Goal: Find specific page/section: Find specific page/section

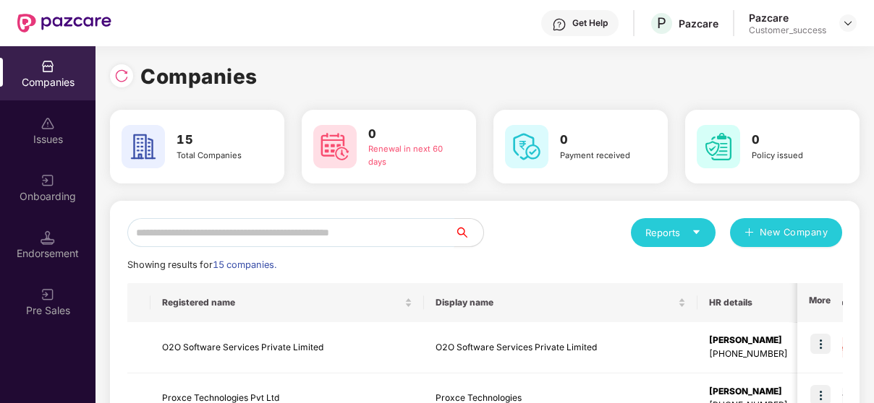
click at [291, 233] on input "text" at bounding box center [290, 232] width 327 height 29
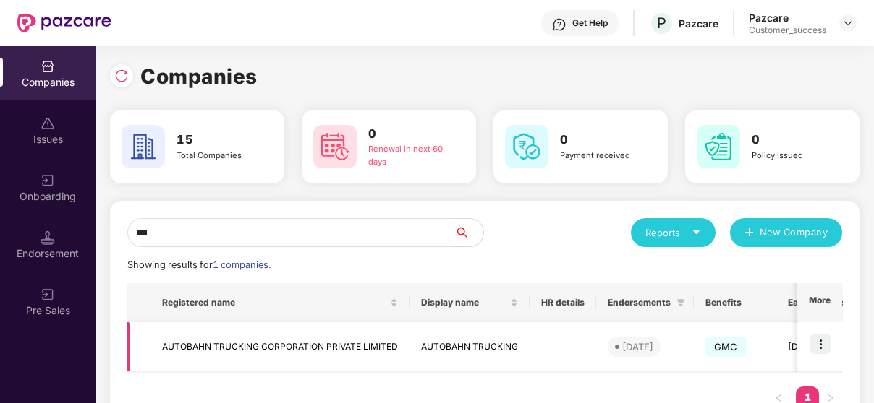
type input "***"
click at [823, 345] on img at bounding box center [820, 344] width 20 height 20
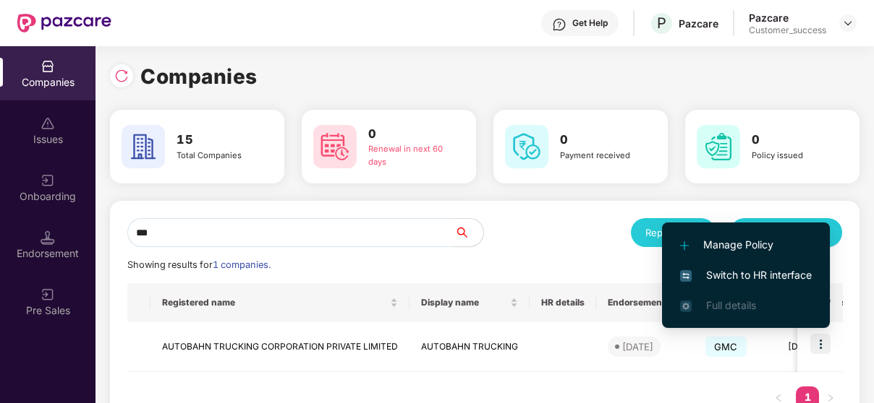
click at [767, 266] on li "Switch to HR interface" at bounding box center [746, 275] width 168 height 30
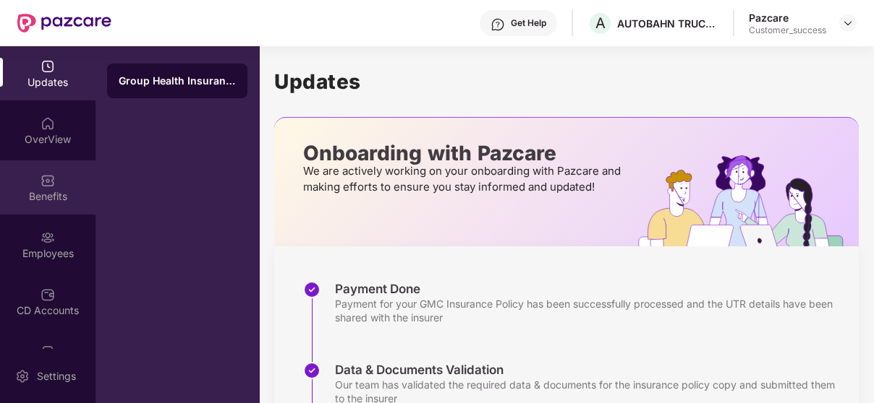
click at [40, 196] on div "Benefits" at bounding box center [47, 196] width 95 height 14
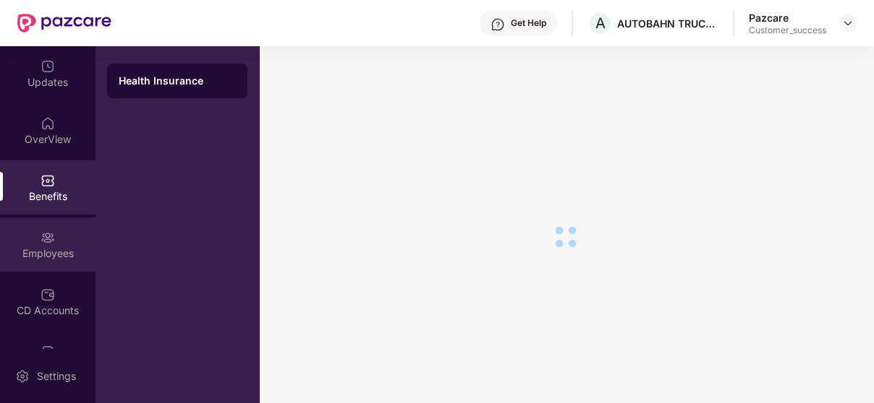
click at [37, 242] on div "Employees" at bounding box center [47, 245] width 95 height 54
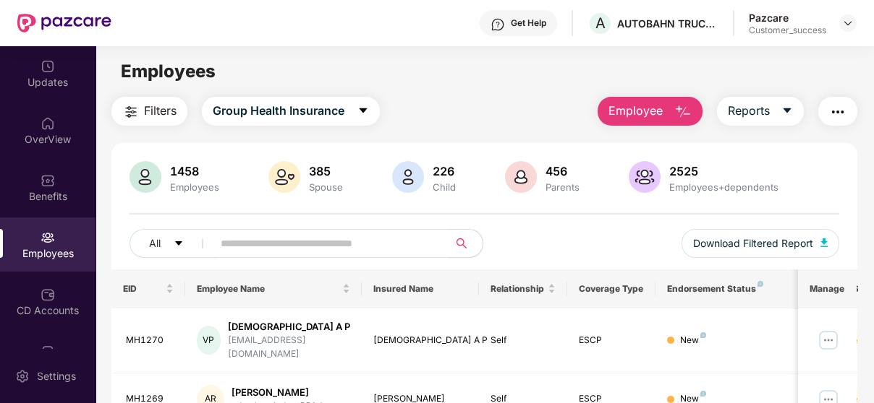
click at [264, 242] on input "text" at bounding box center [325, 244] width 208 height 22
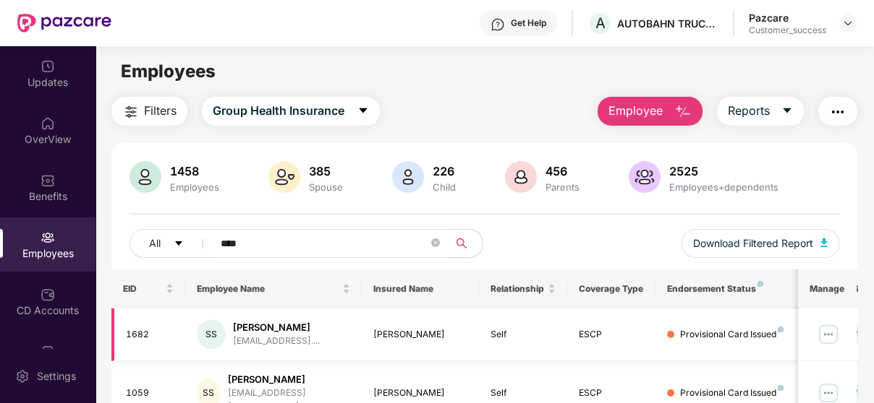
type input "****"
click at [827, 340] on img at bounding box center [827, 334] width 23 height 23
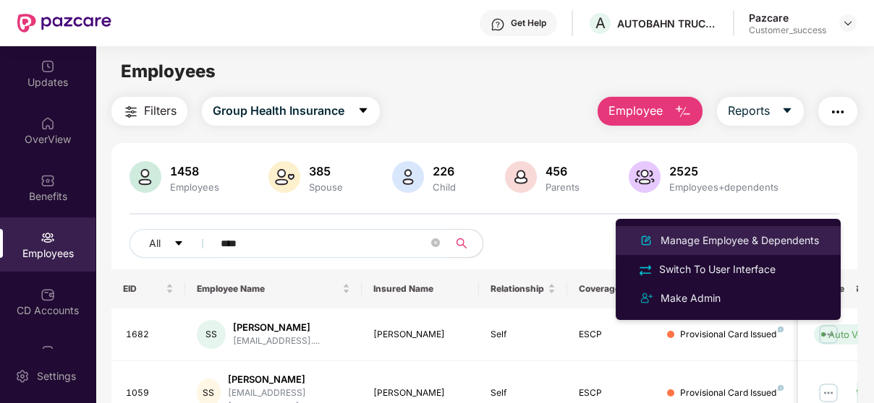
click at [738, 240] on div "Manage Employee & Dependents" at bounding box center [739, 241] width 164 height 16
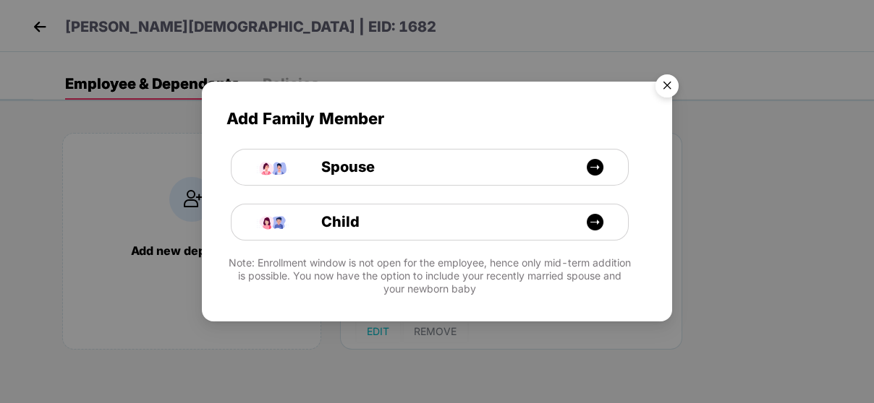
click at [668, 85] on img "Close" at bounding box center [666, 88] width 40 height 40
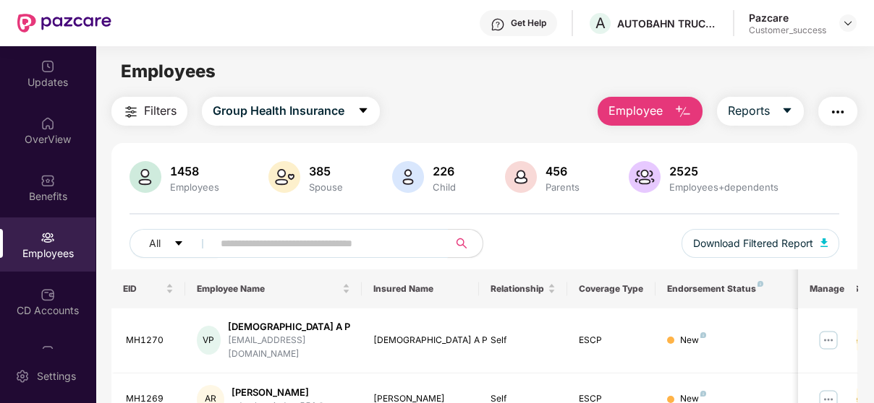
click at [326, 252] on input "text" at bounding box center [325, 244] width 208 height 22
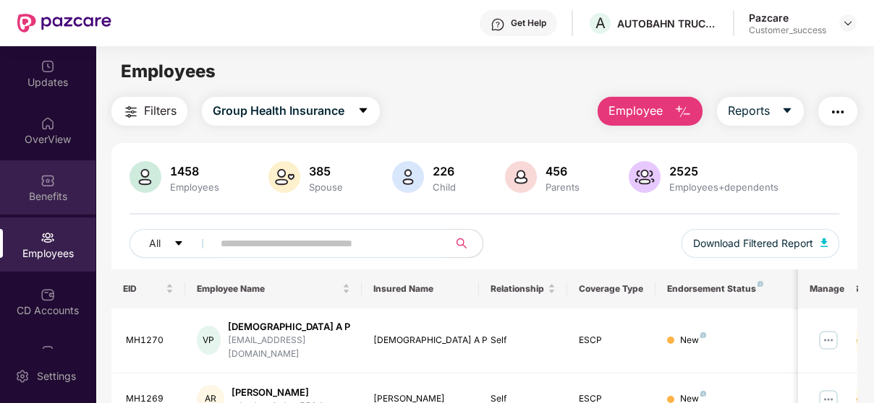
click at [57, 181] on div "Benefits" at bounding box center [47, 188] width 95 height 54
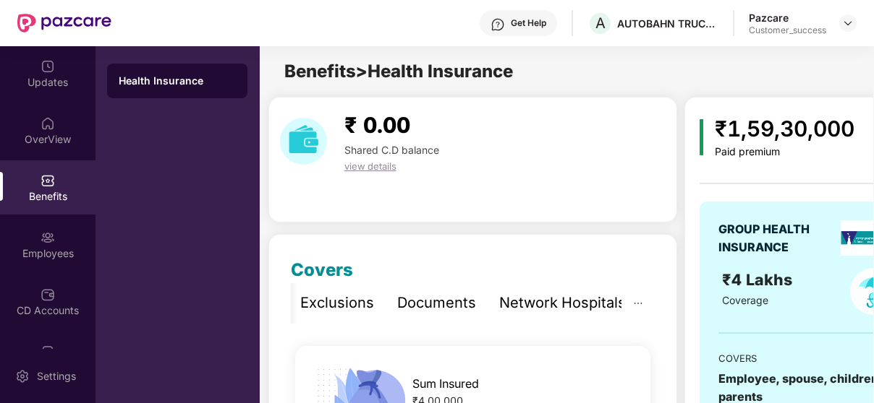
click at [524, 305] on div "Network Hospitals" at bounding box center [562, 303] width 127 height 22
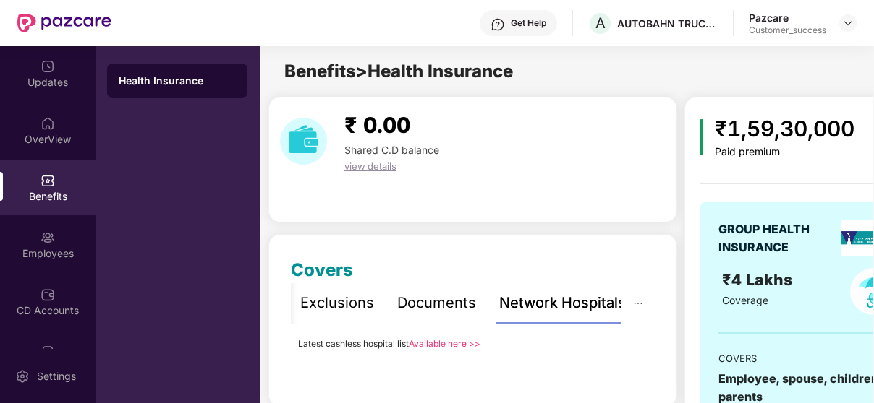
click at [454, 345] on link "Available here >>" at bounding box center [445, 343] width 72 height 11
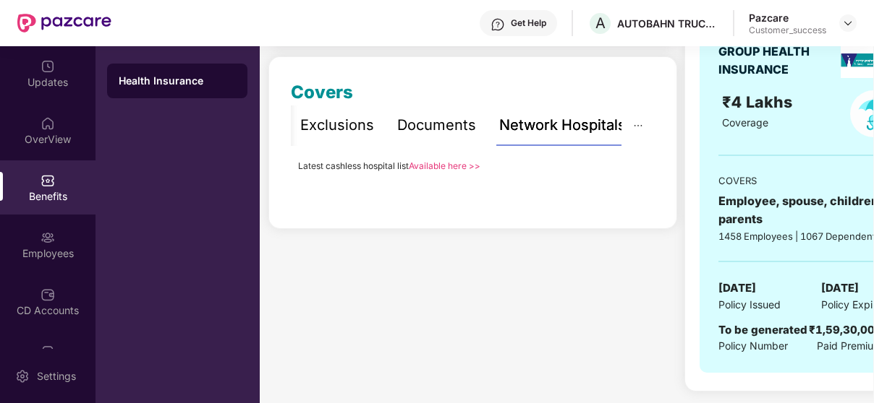
scroll to position [147, 0]
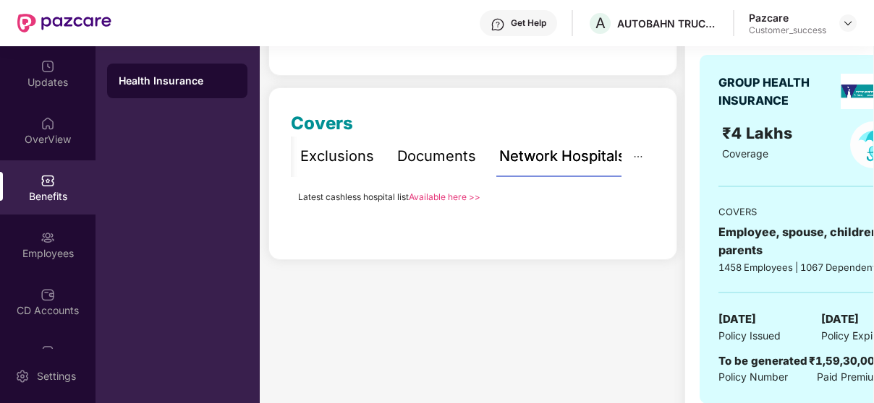
click at [440, 192] on link "Available here >>" at bounding box center [445, 197] width 72 height 11
click at [456, 200] on link "Available here >>" at bounding box center [445, 197] width 72 height 11
